Goal: Find specific page/section: Find specific page/section

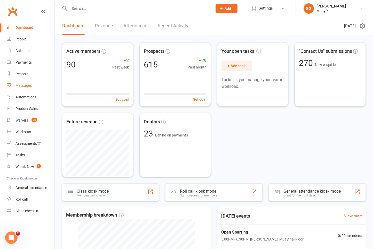
click at [24, 85] on div "Messages" at bounding box center [23, 86] width 16 height 4
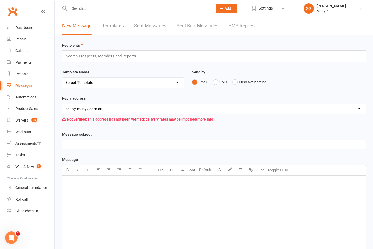
click at [233, 26] on link "SMS Replies" at bounding box center [241, 26] width 26 height 18
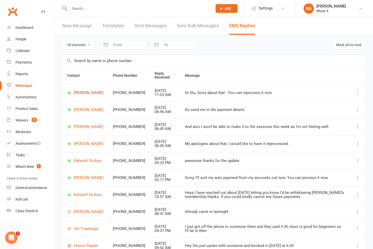
click at [89, 92] on link "[PERSON_NAME]" at bounding box center [85, 92] width 37 height 5
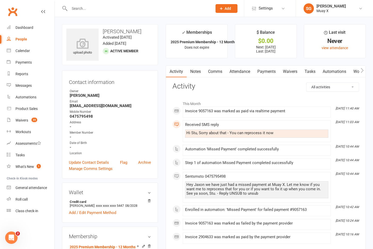
click at [237, 73] on link "Payments" at bounding box center [266, 72] width 26 height 12
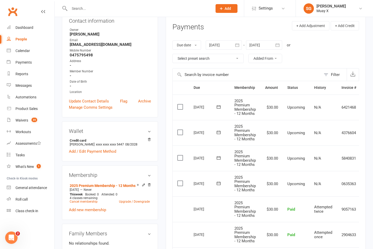
scroll to position [52, 0]
